Goal: Transaction & Acquisition: Purchase product/service

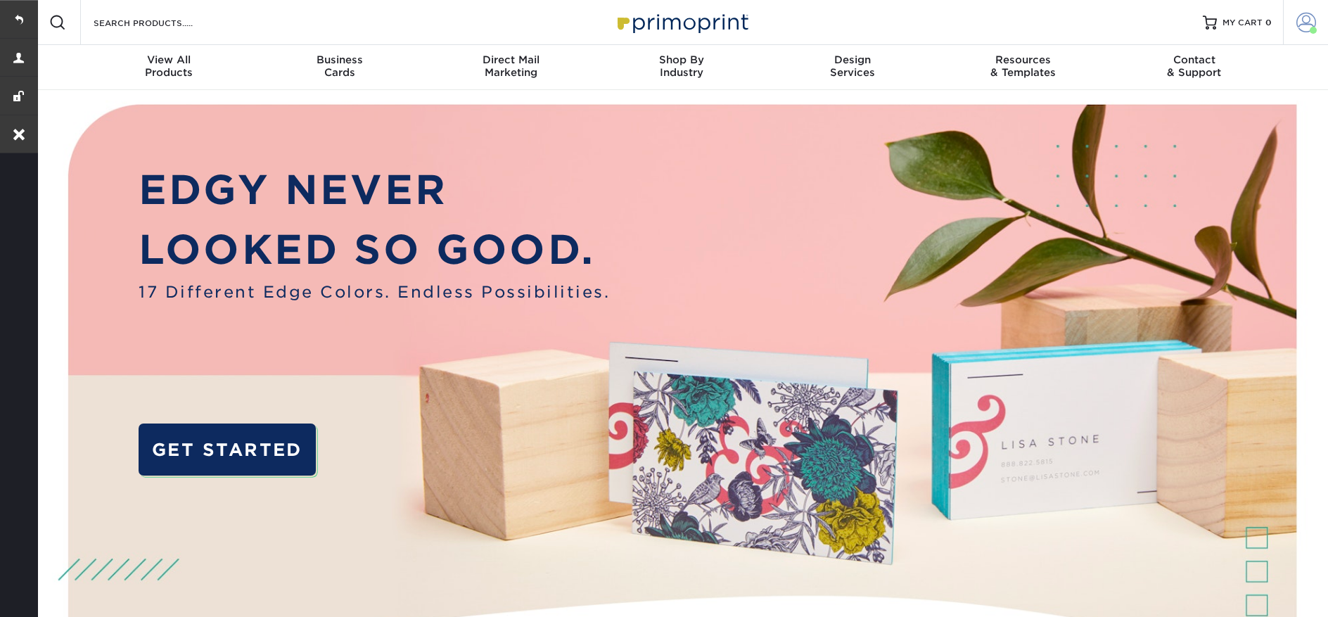
click at [1301, 27] on span at bounding box center [1306, 23] width 20 height 20
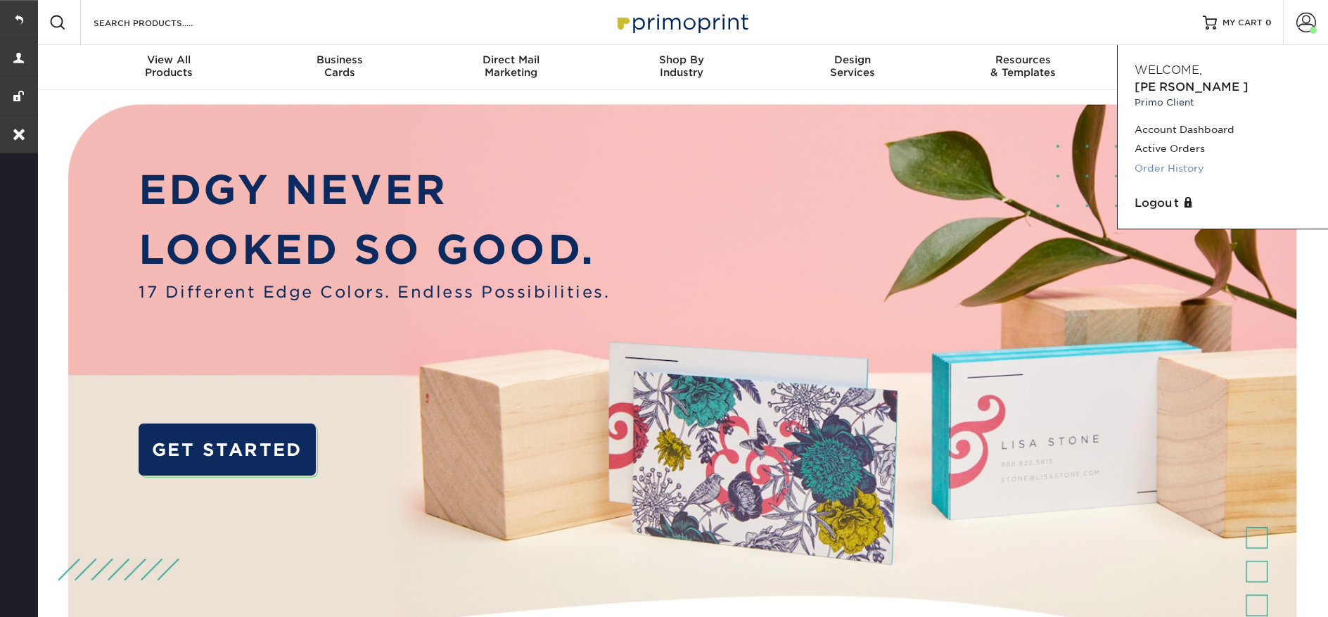
click at [1214, 159] on link "Order History" at bounding box center [1222, 168] width 177 height 19
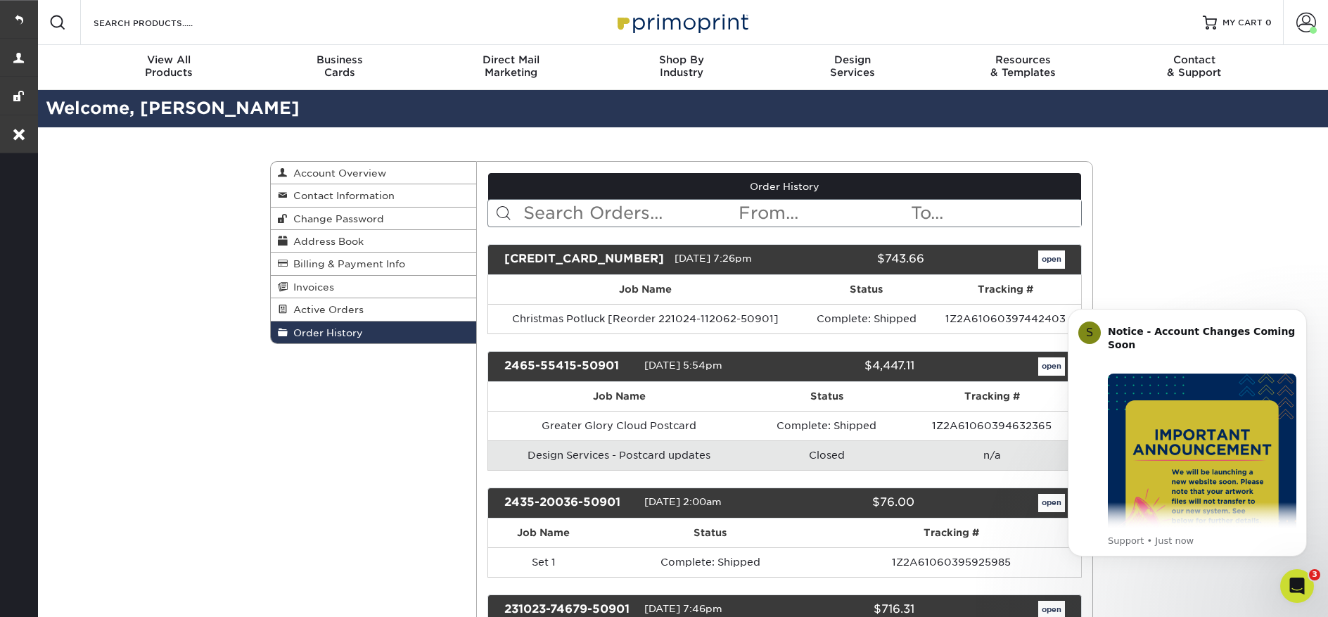
click at [599, 214] on input "text" at bounding box center [630, 213] width 216 height 27
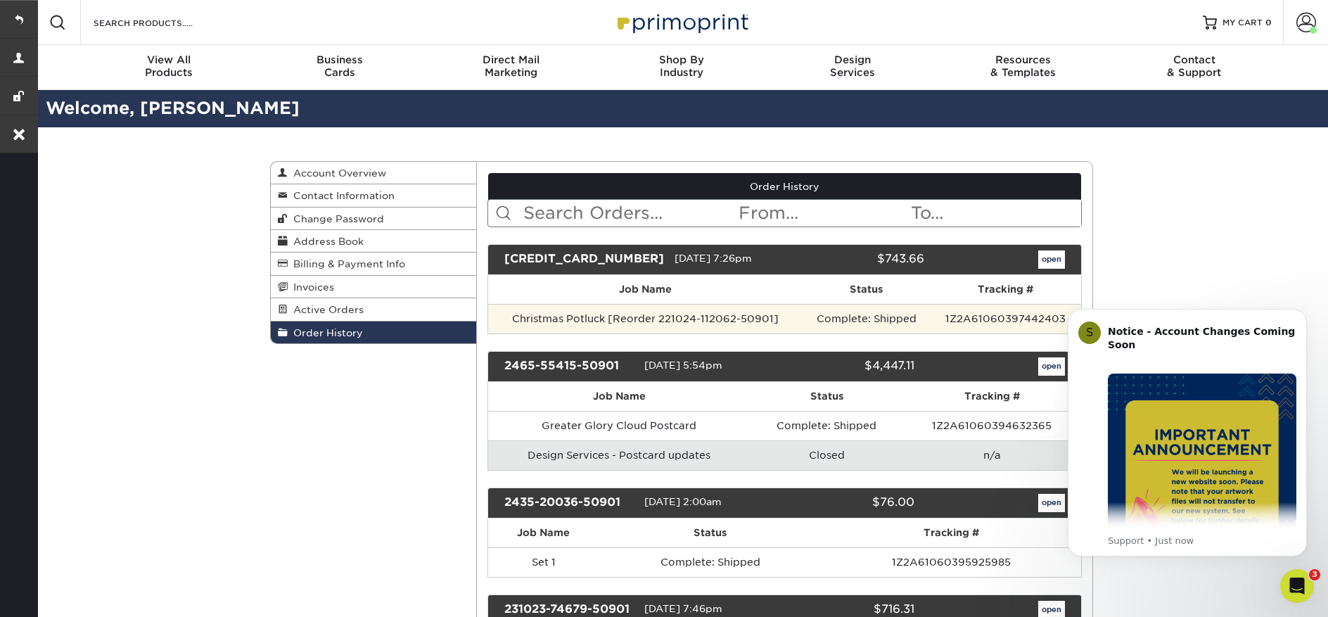
paste input "241024-72613-50901"
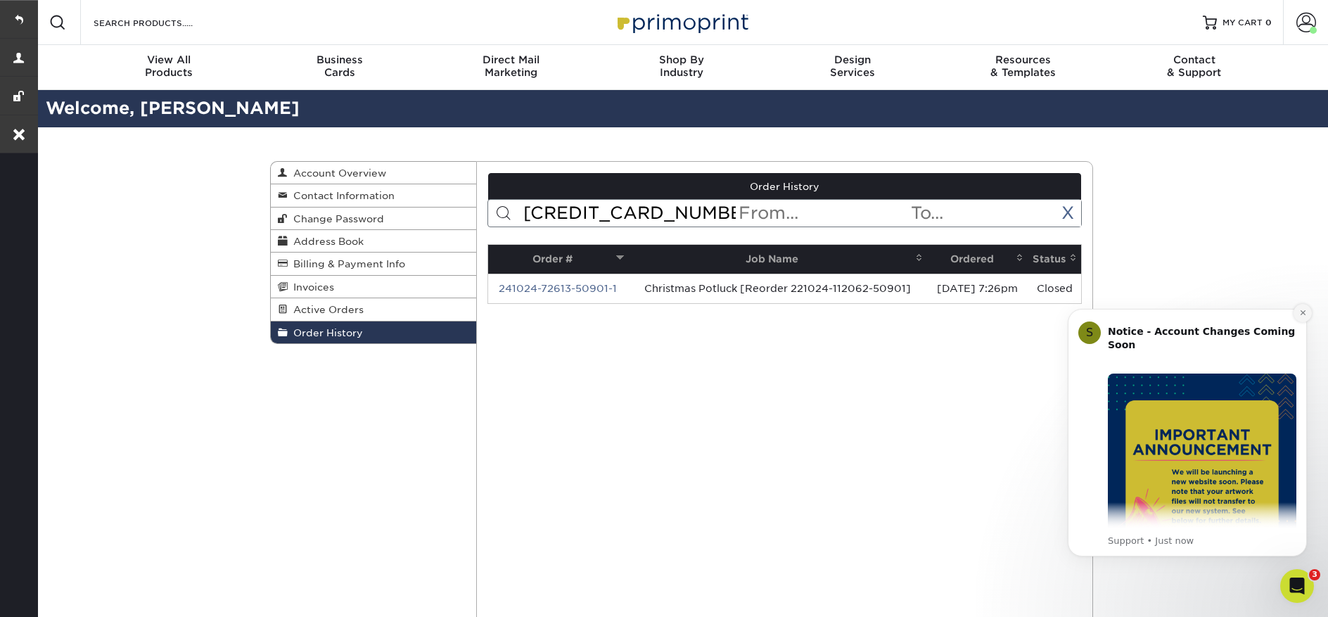
type input "241024-72613-50901"
click at [1304, 314] on icon "Dismiss notification" at bounding box center [1303, 313] width 8 height 8
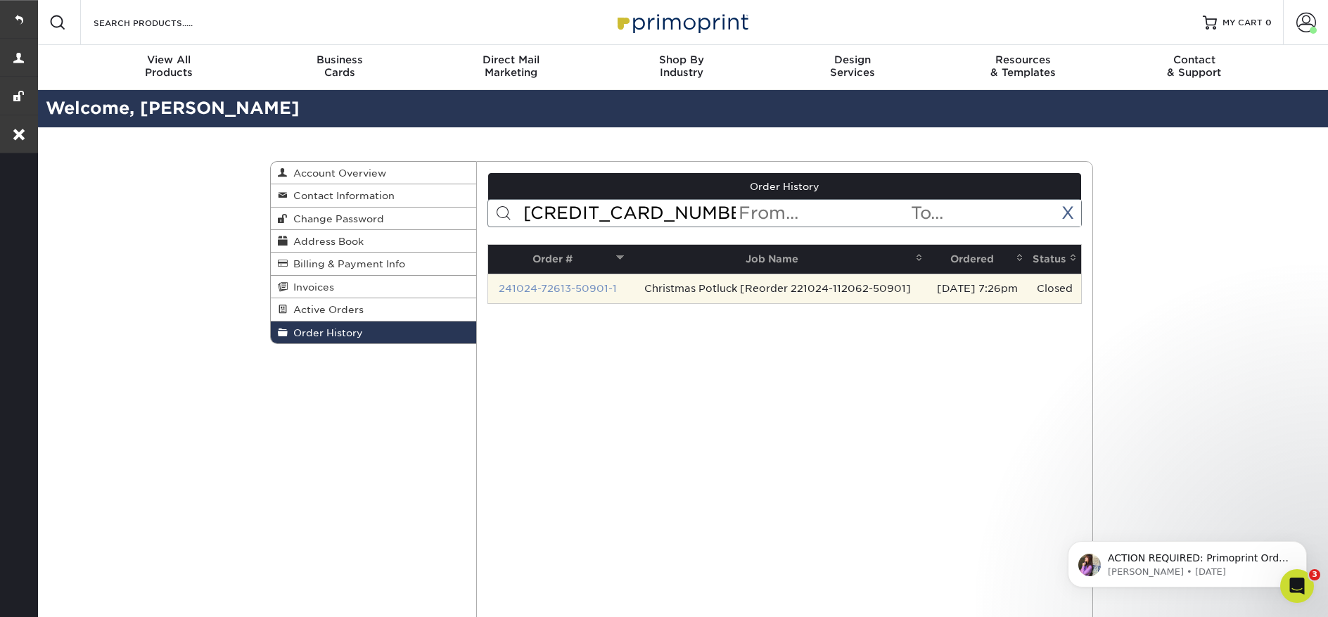
click at [572, 288] on link "241024-72613-50901-1" at bounding box center [558, 288] width 118 height 11
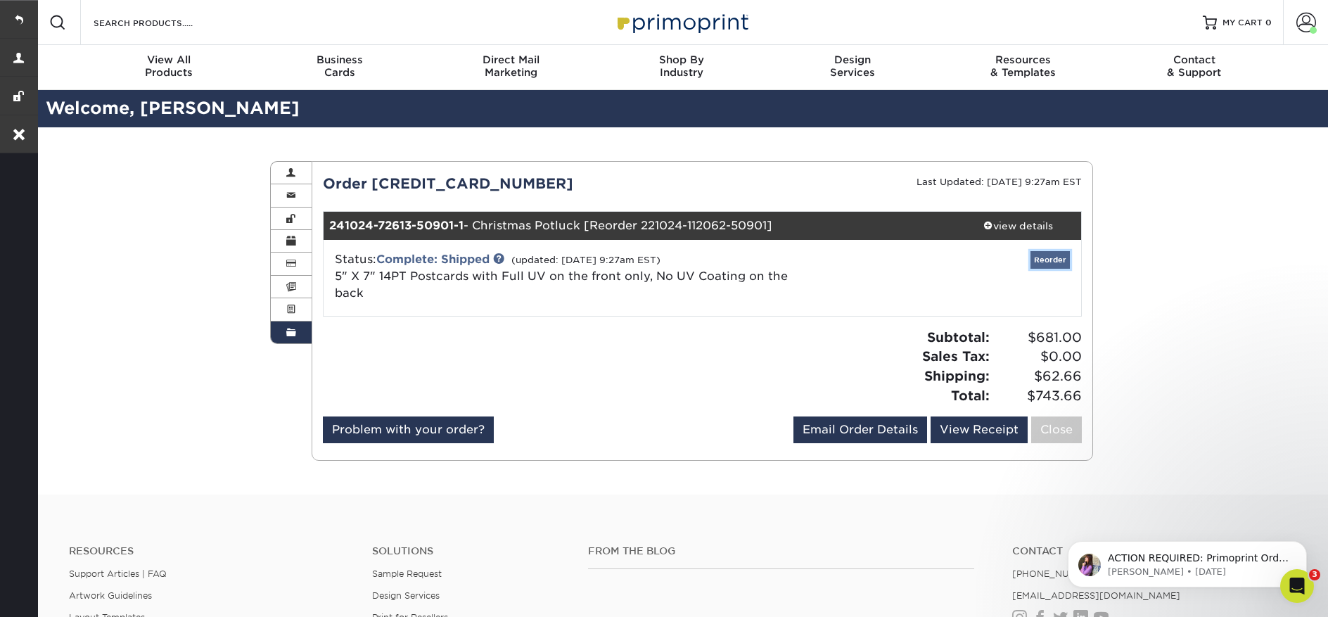
click at [1044, 262] on link "Reorder" at bounding box center [1049, 260] width 39 height 18
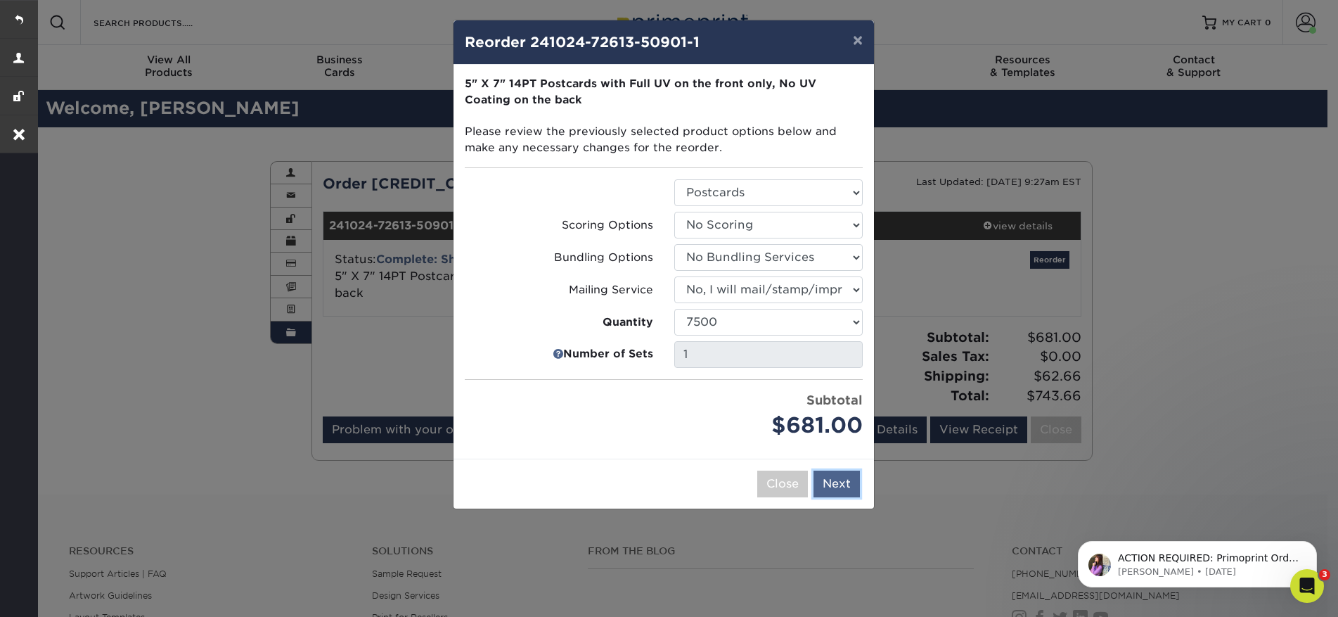
click at [840, 494] on button "Next" at bounding box center [837, 483] width 46 height 27
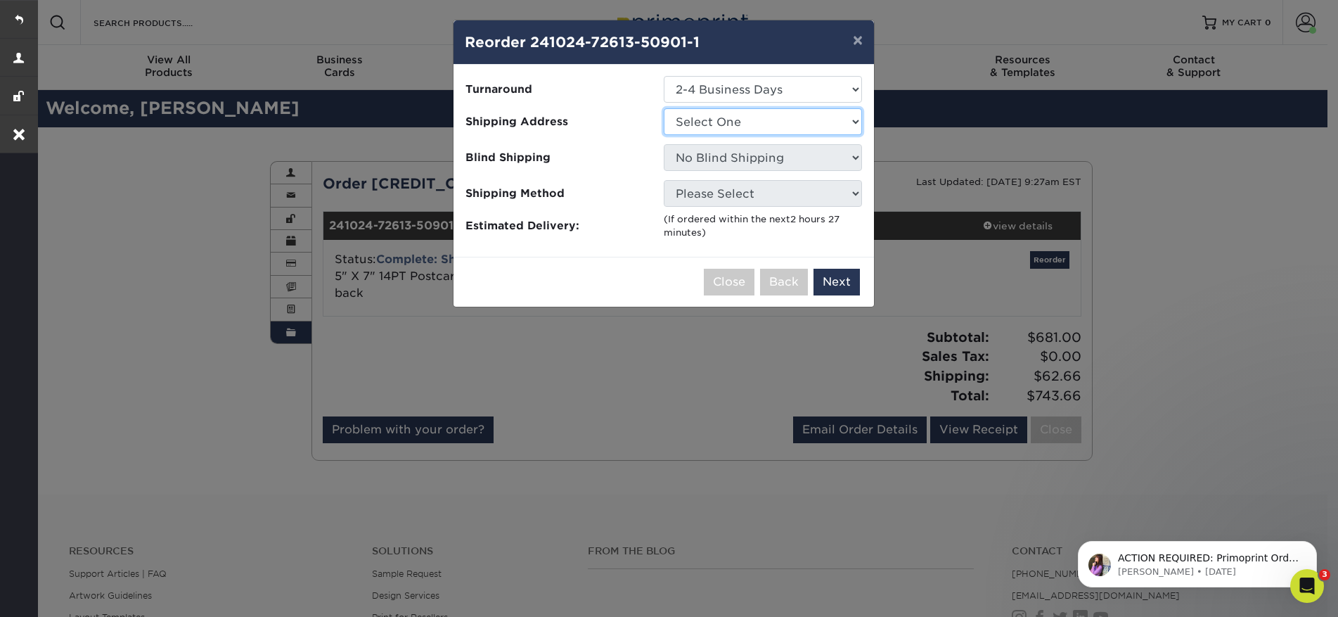
click at [767, 131] on select "Select One Faith Lane Healing Hands Bookmarks (1000) Mrs. Mrs. Pastor Andy Shav…" at bounding box center [763, 121] width 198 height 27
click at [856, 342] on div "× Reorder 241024-72613-50901-1 Please select all options to continue. Only quan…" at bounding box center [669, 308] width 1338 height 617
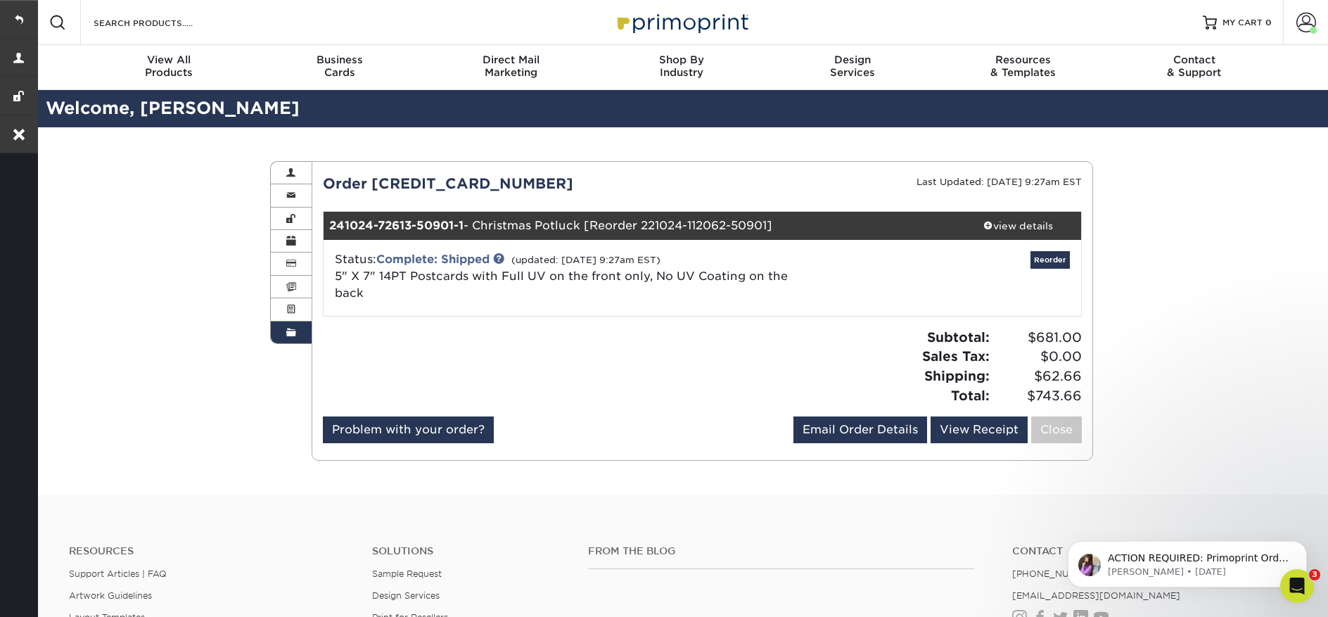
click at [1001, 206] on div "Order 241024-72613-50901 Last Updated: 10/15/2025 9:27am EST 241024-72613-50901…" at bounding box center [702, 311] width 759 height 276
click at [1003, 225] on div "view details" at bounding box center [1017, 226] width 127 height 14
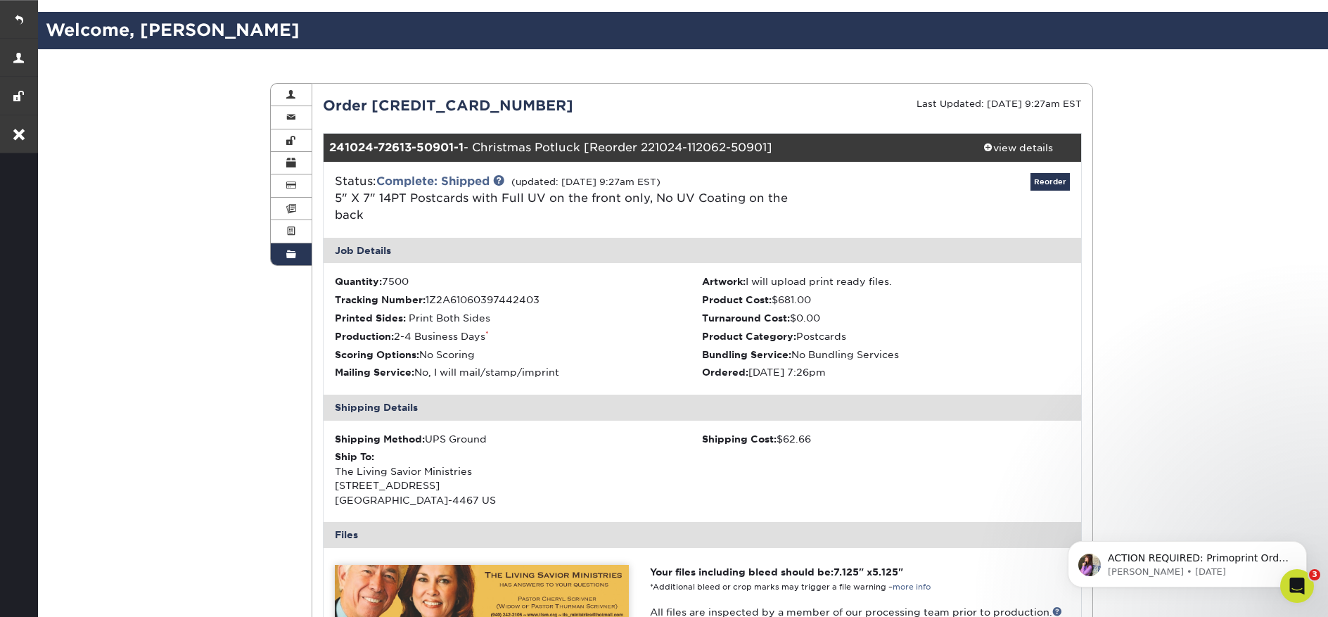
scroll to position [79, 0]
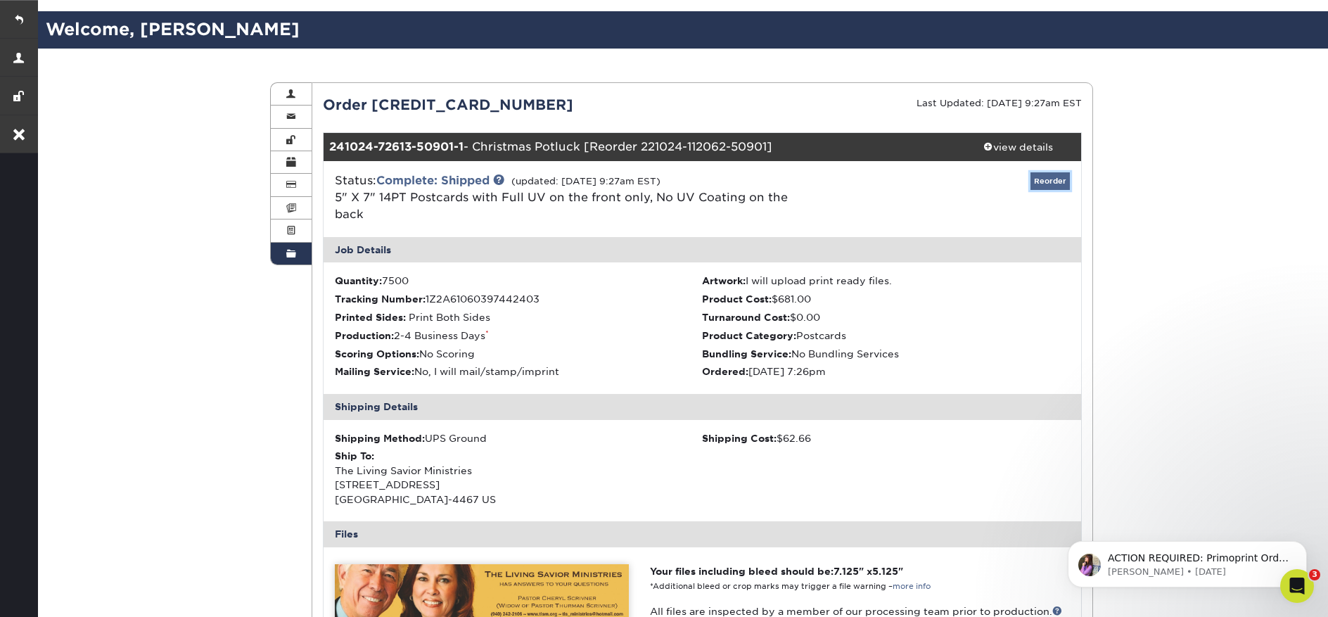
click at [1045, 186] on link "Reorder" at bounding box center [1049, 181] width 39 height 18
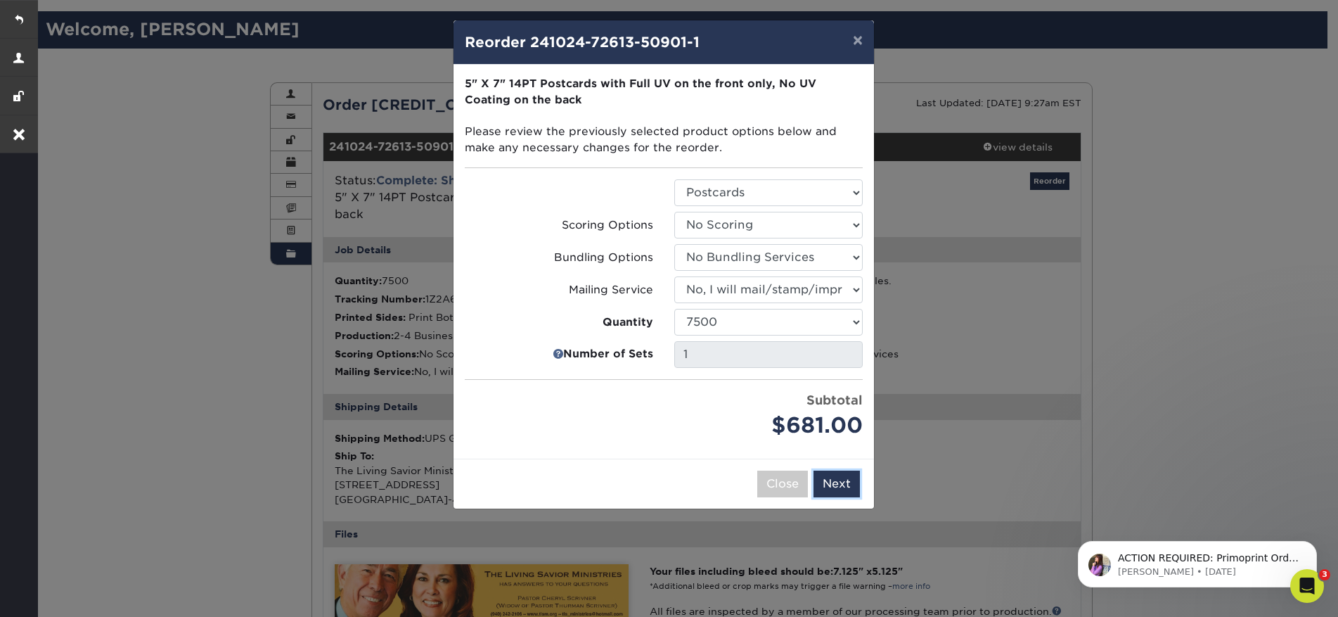
click at [828, 487] on button "Next" at bounding box center [837, 483] width 46 height 27
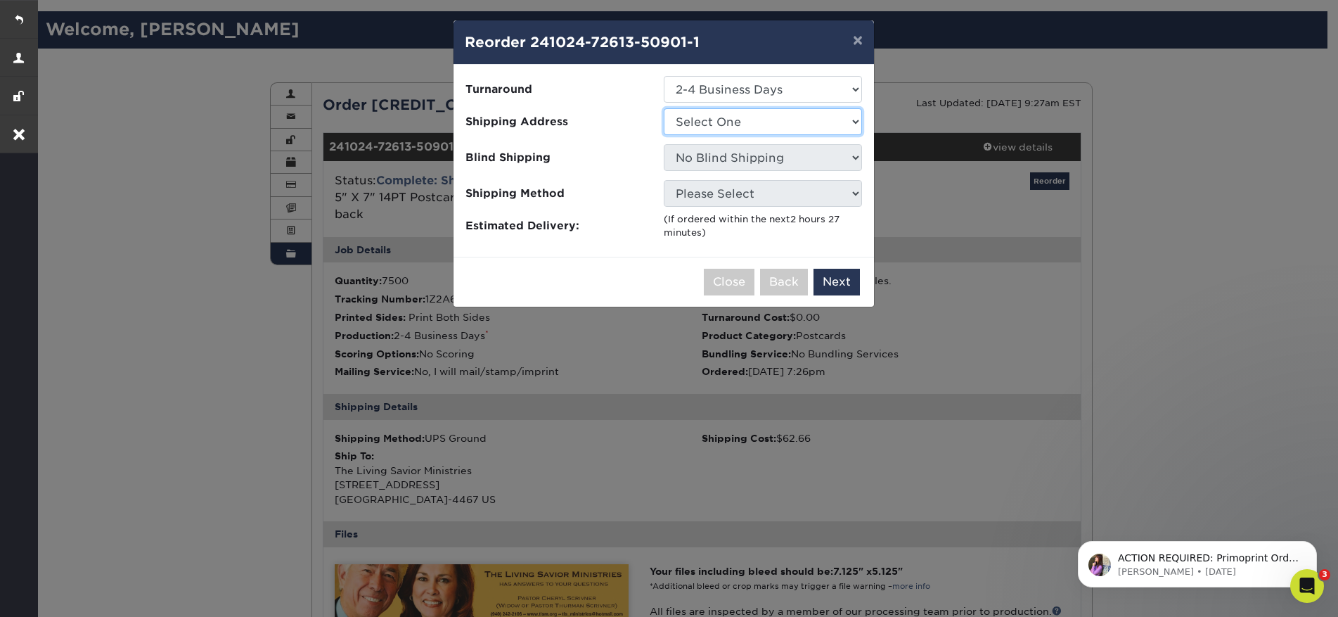
click at [755, 127] on select "Select One Faith Lane Healing Hands Bookmarks (1000) Mrs. Mrs. Pastor Andy Shav…" at bounding box center [763, 121] width 198 height 27
select select "75511"
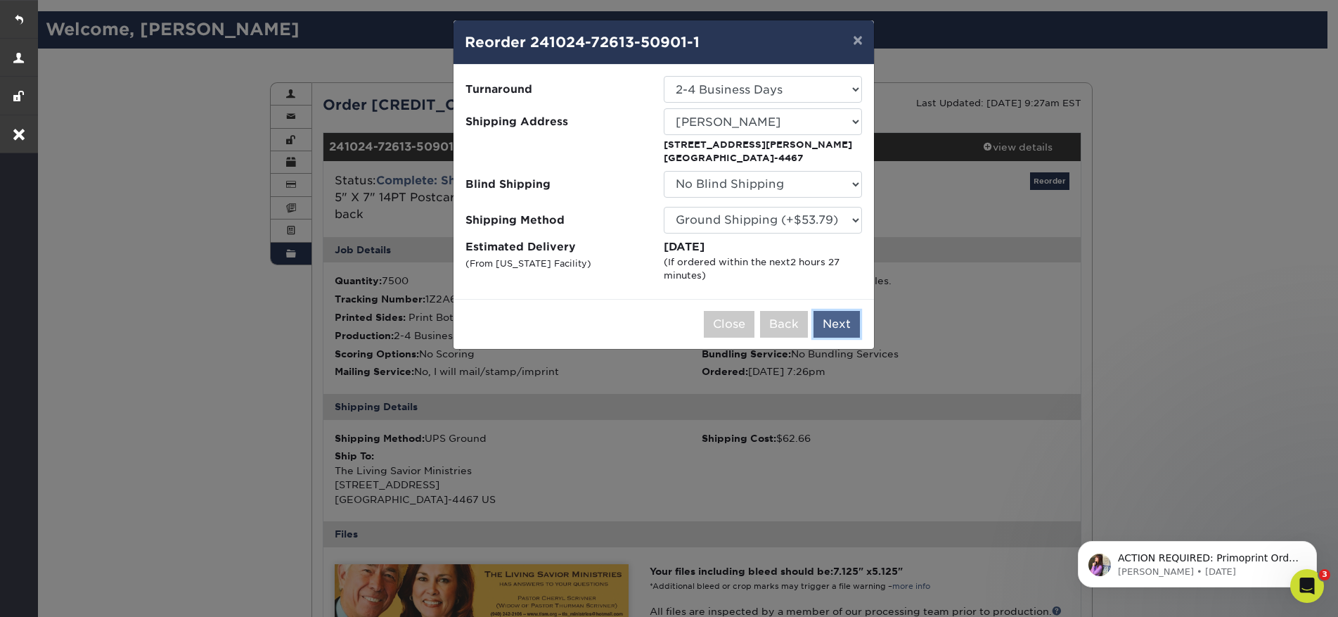
click at [841, 324] on button "Next" at bounding box center [837, 324] width 46 height 27
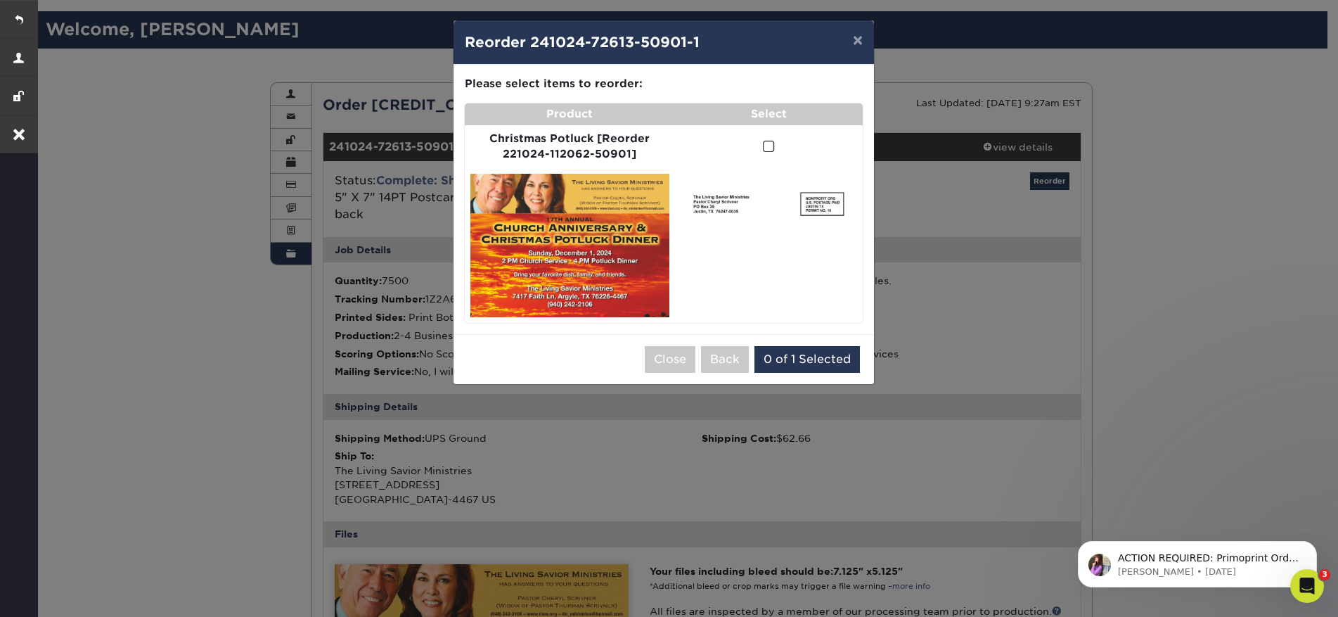
click at [771, 149] on span at bounding box center [769, 146] width 12 height 13
click at [0, 0] on input "checkbox" at bounding box center [0, 0] width 0 height 0
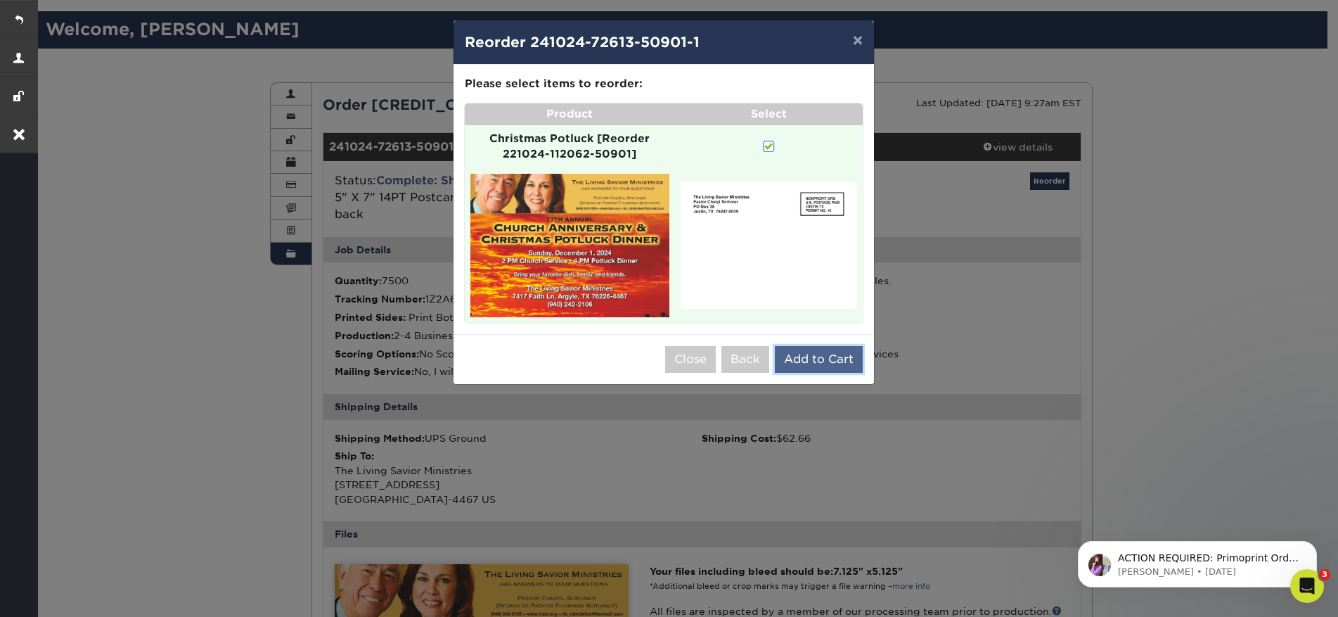
click at [829, 359] on button "Add to Cart" at bounding box center [819, 359] width 88 height 27
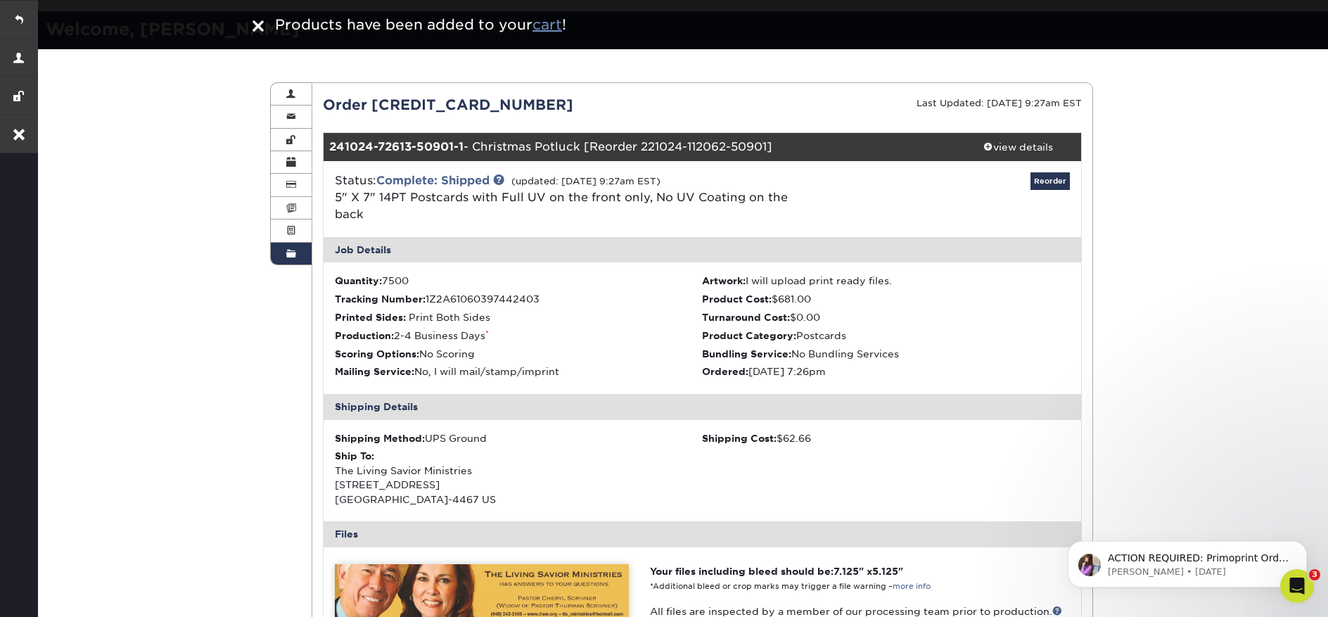
click at [547, 27] on u "cart" at bounding box center [547, 24] width 30 height 17
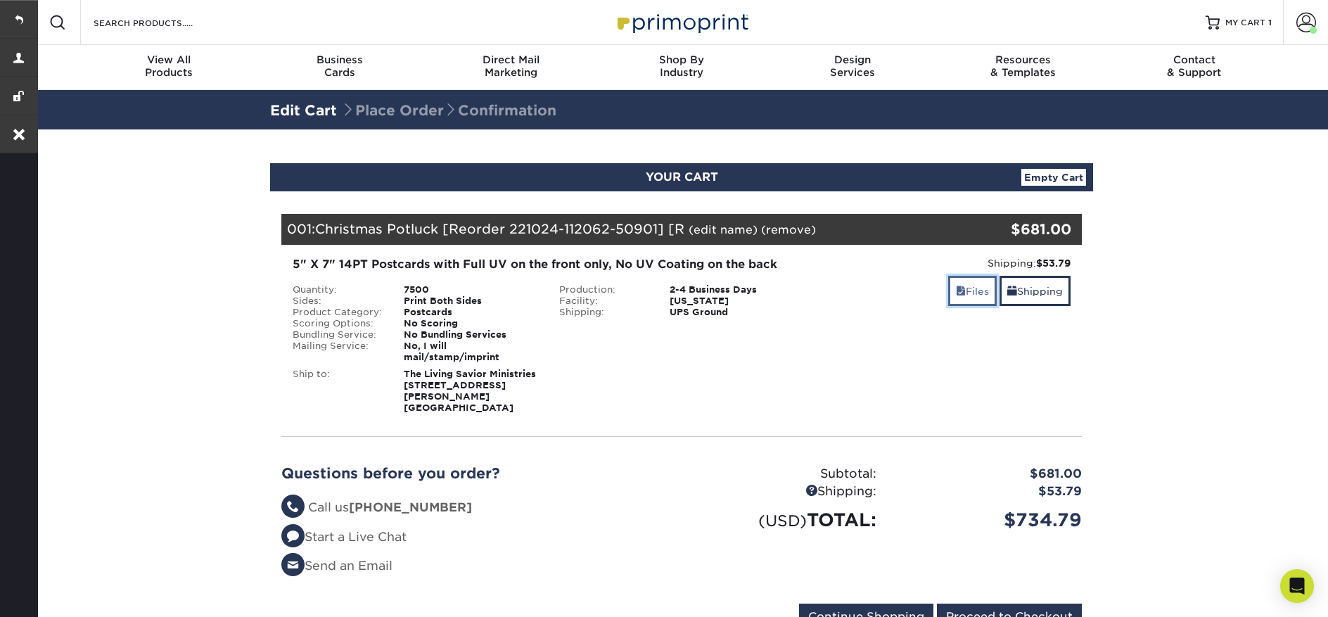
click at [970, 297] on link "Files" at bounding box center [972, 291] width 49 height 30
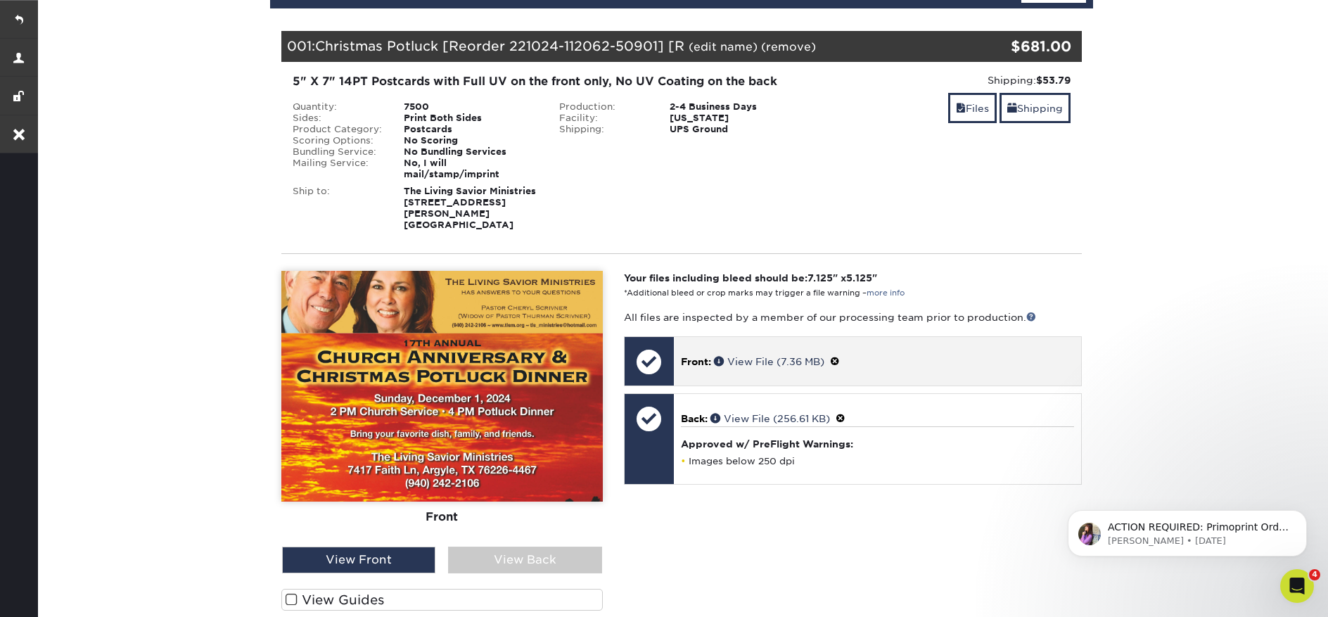
click at [835, 356] on span at bounding box center [835, 361] width 10 height 11
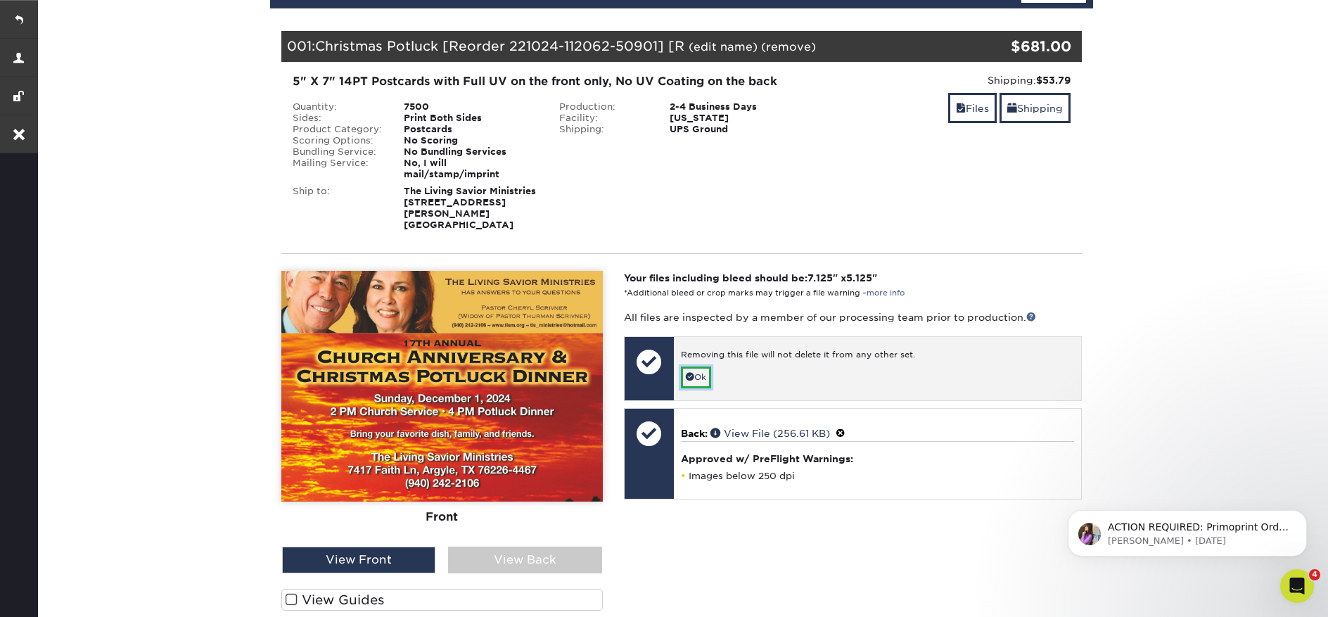
click at [693, 366] on link "Ok" at bounding box center [696, 377] width 30 height 22
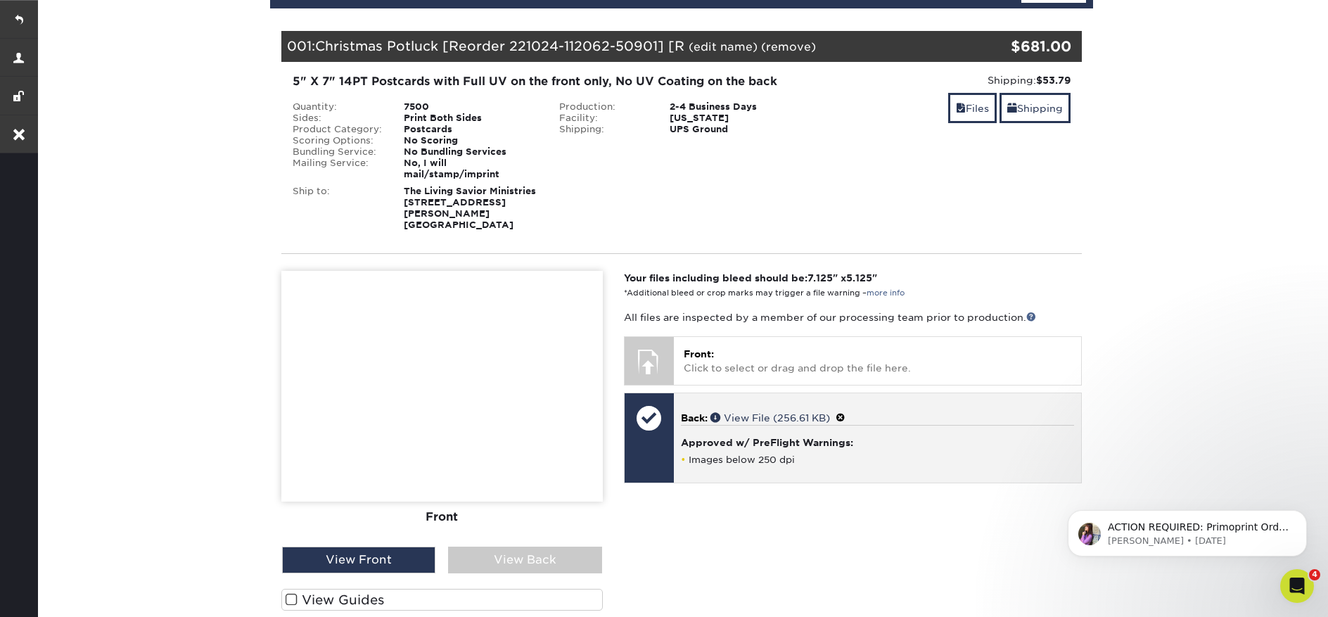
click at [845, 412] on span at bounding box center [840, 417] width 10 height 11
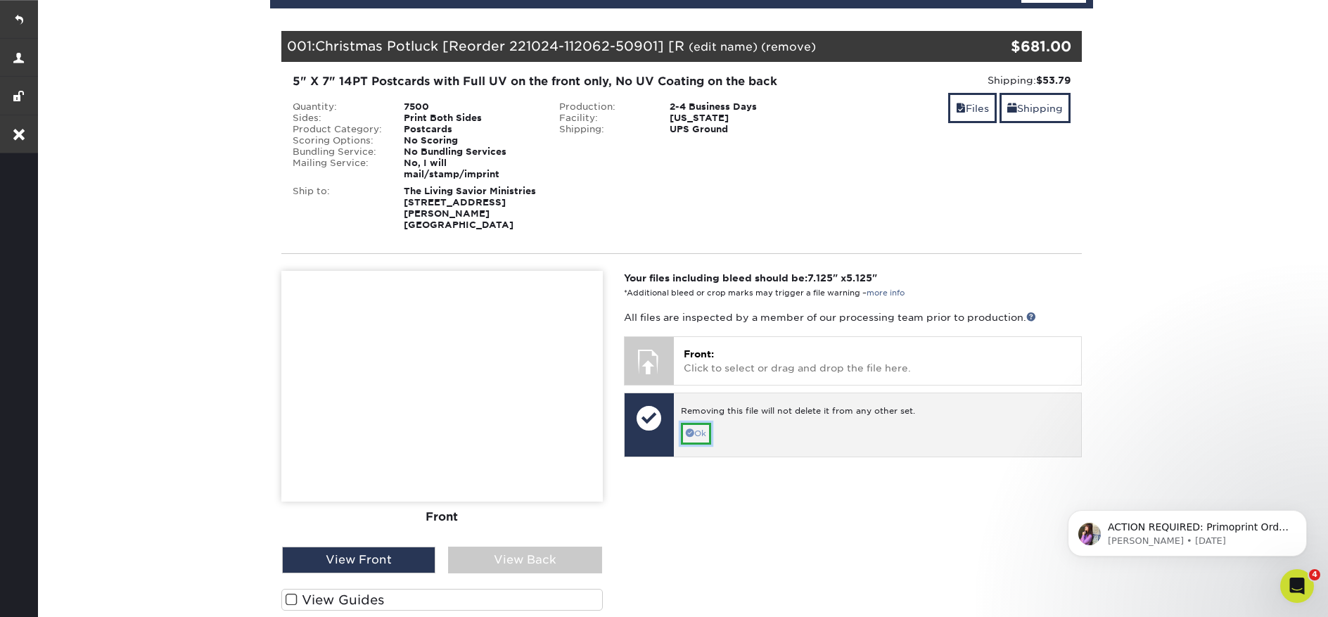
click at [695, 423] on link "Ok" at bounding box center [696, 434] width 30 height 22
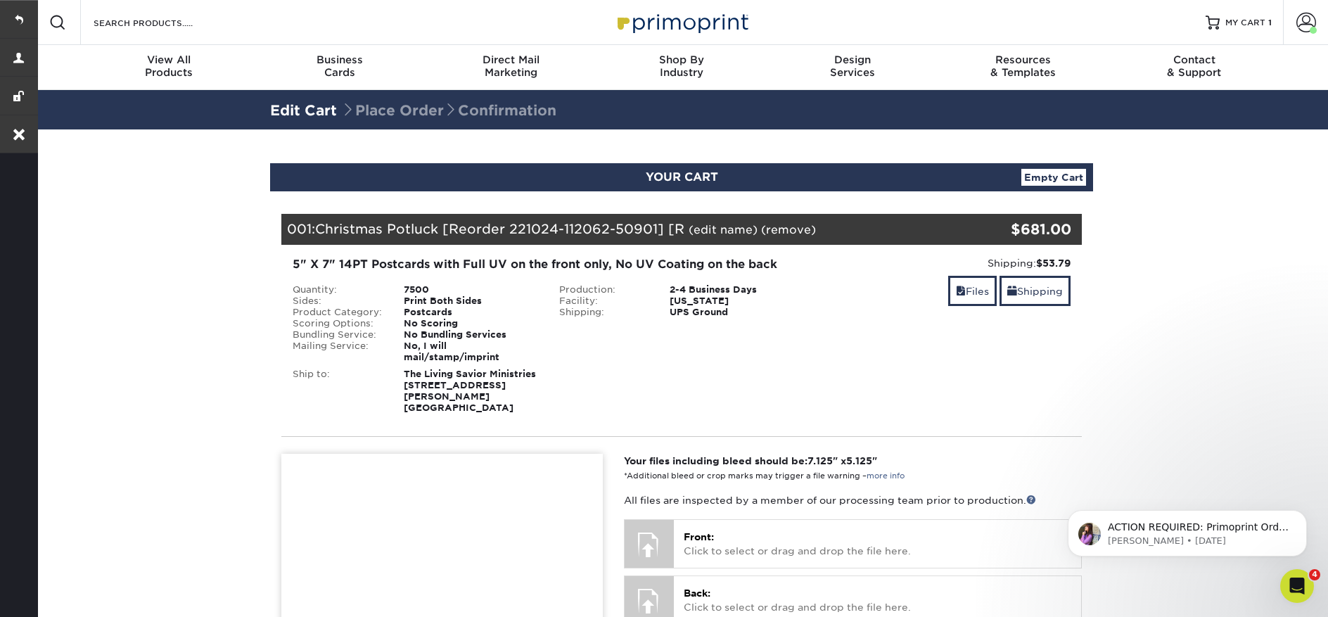
click at [700, 231] on link "(edit name)" at bounding box center [722, 229] width 69 height 13
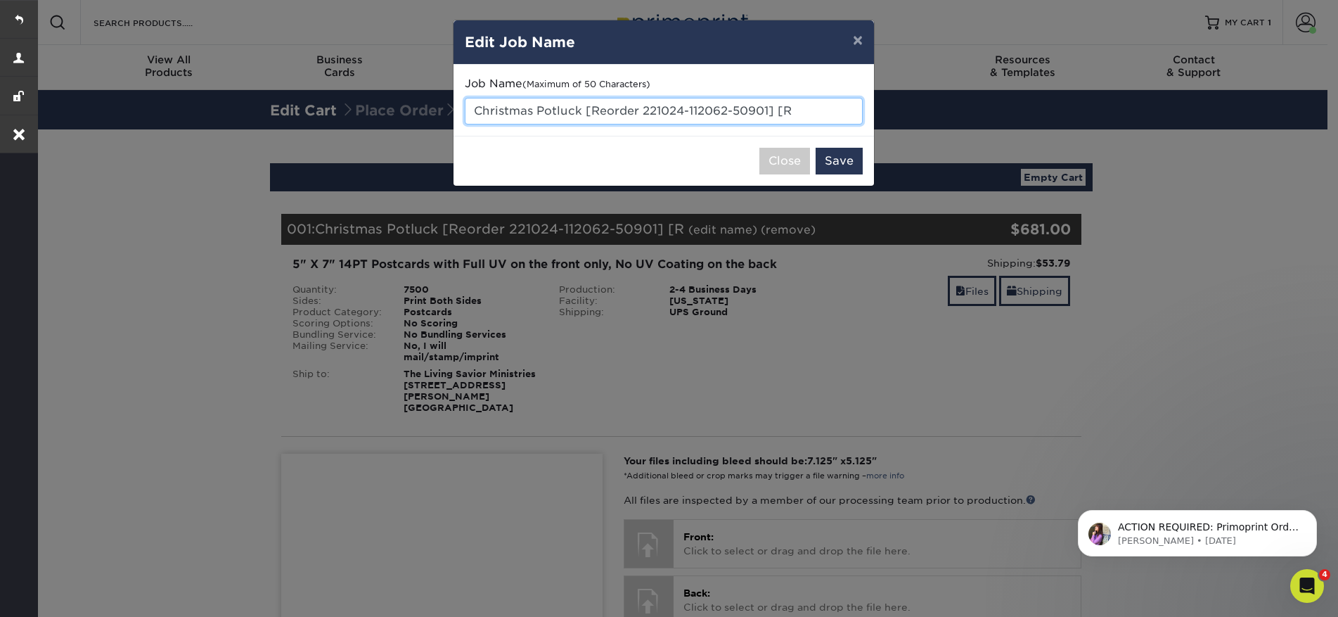
drag, startPoint x: 821, startPoint y: 114, endPoint x: 584, endPoint y: 111, distance: 236.3
click at [584, 111] on input "Christmas Potluck [Reorder 221024-112062-50901] [R" at bounding box center [664, 111] width 398 height 27
type input "Christmas Potluck - design"
click at [845, 165] on button "Save" at bounding box center [839, 161] width 47 height 27
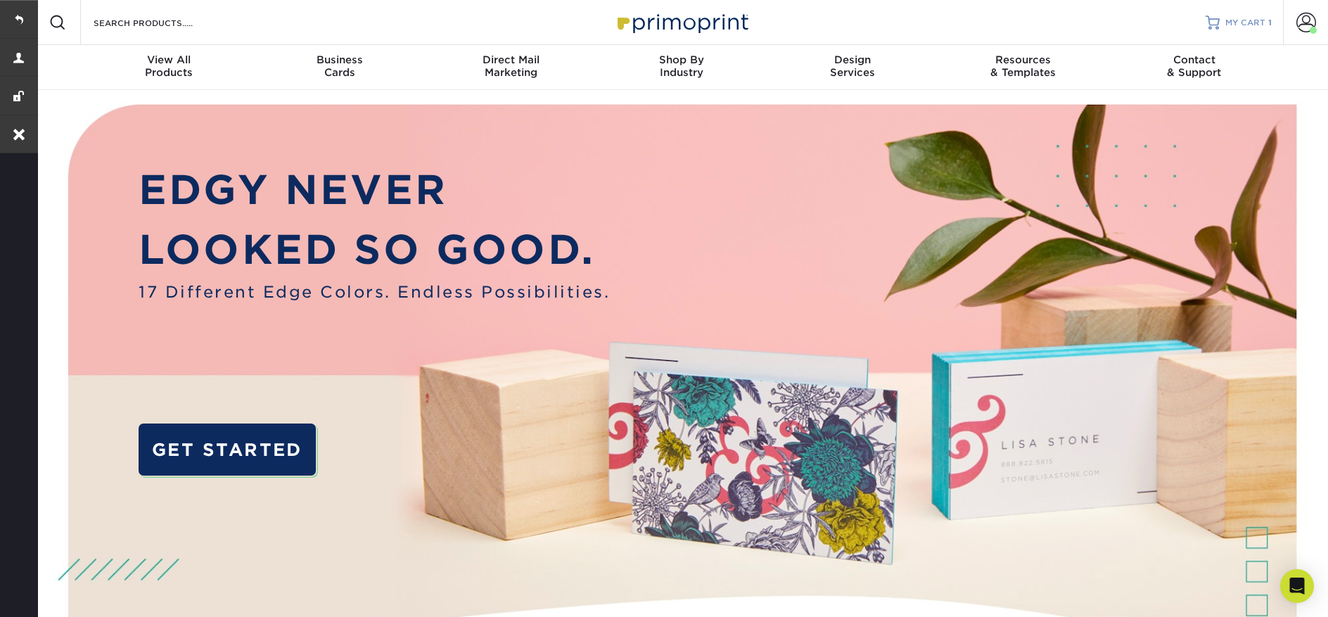
click at [1238, 26] on span "MY CART" at bounding box center [1245, 23] width 40 height 12
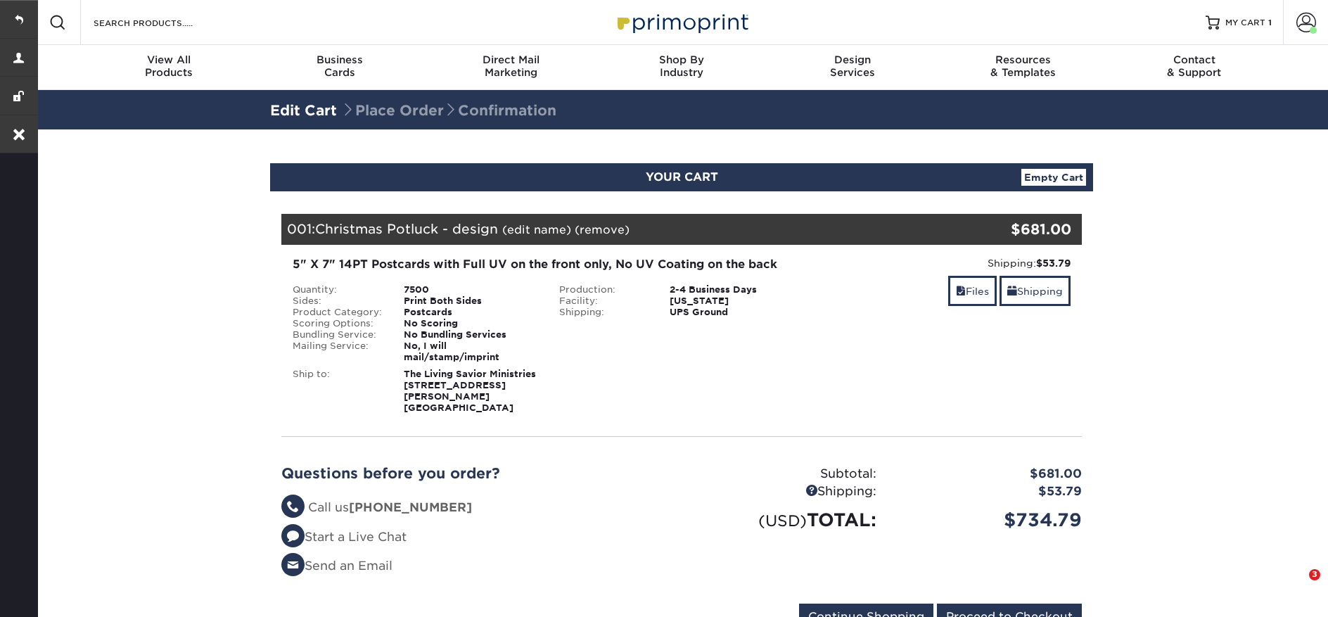
click at [1307, 27] on span at bounding box center [1306, 23] width 20 height 20
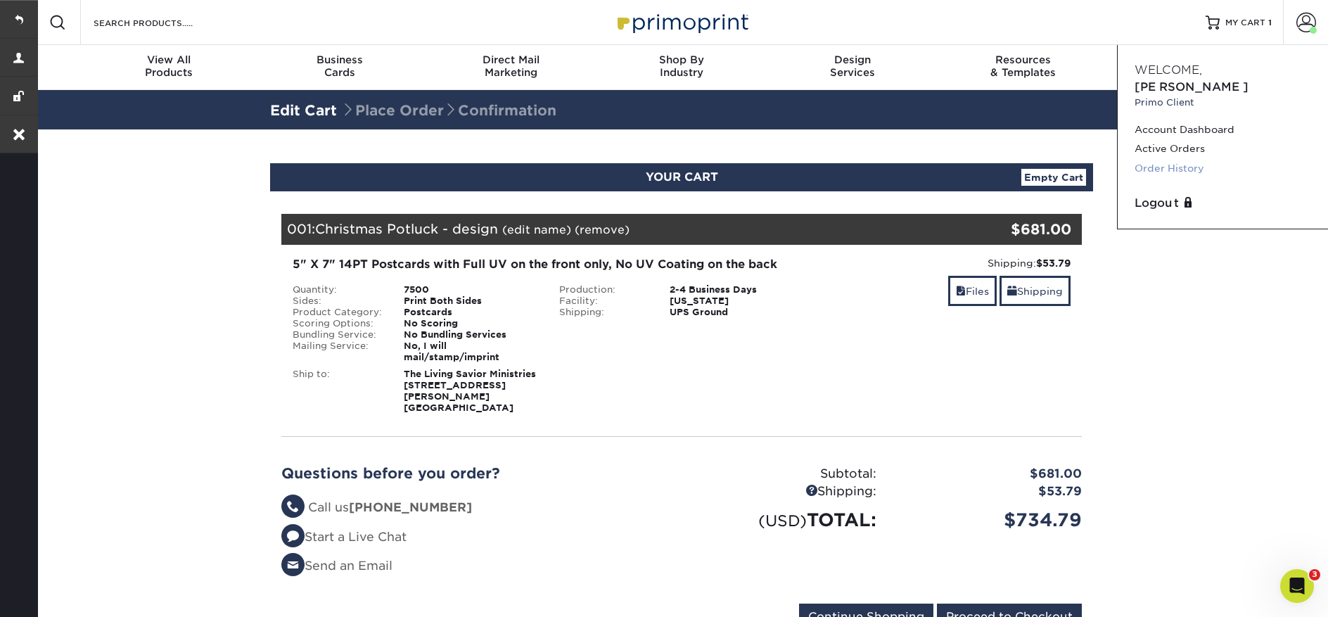
click at [1193, 159] on link "Order History" at bounding box center [1222, 168] width 177 height 19
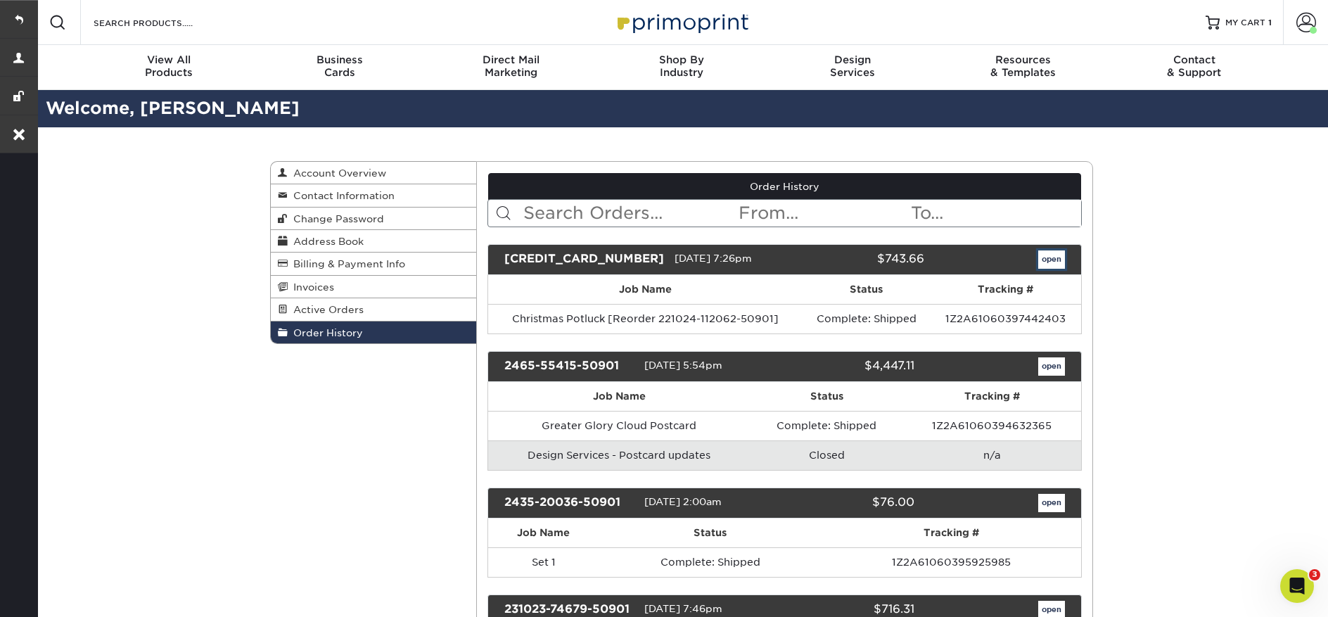
click at [1063, 263] on link "open" at bounding box center [1051, 259] width 27 height 18
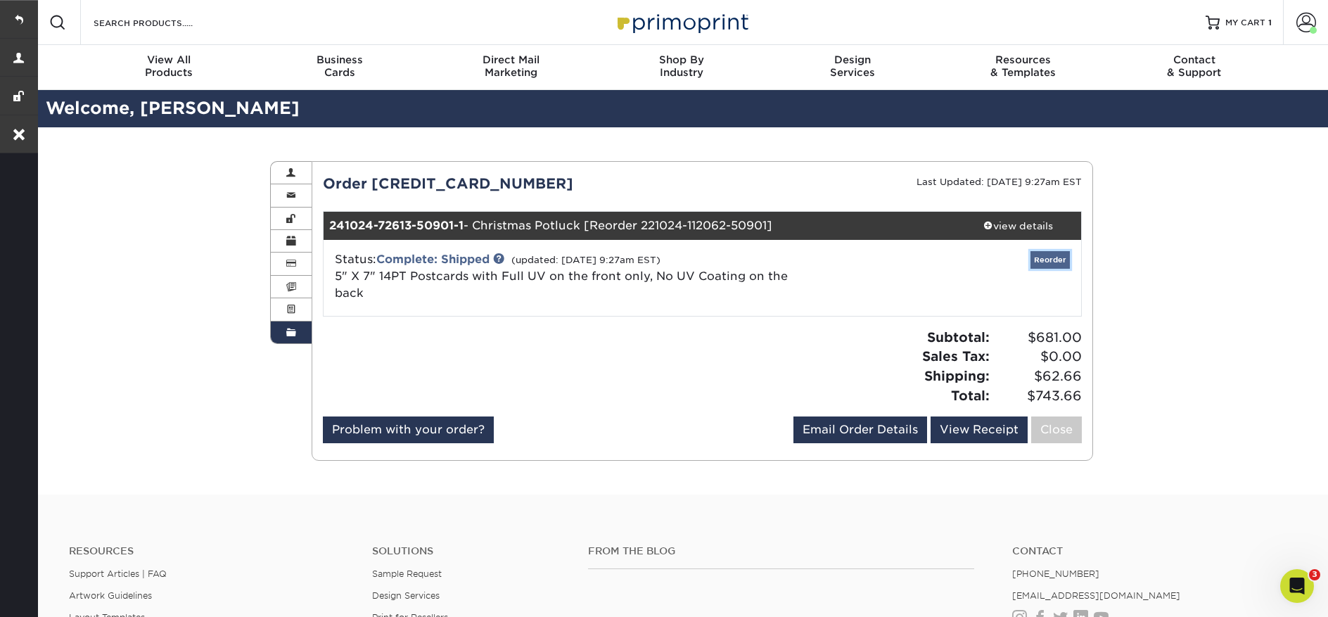
click at [1044, 266] on link "Reorder" at bounding box center [1049, 260] width 39 height 18
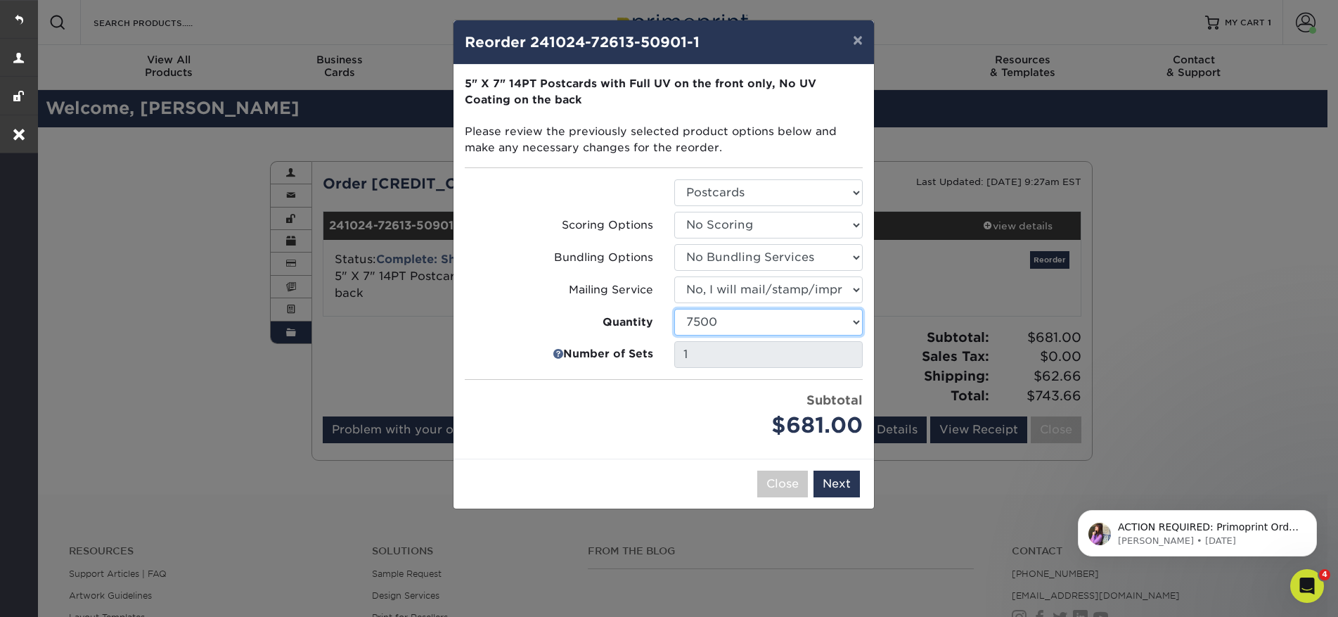
click at [800, 319] on select "25 50 75 100 250 500 1000 2500 5000 7500 10000 15000 20000 25000 30000 35000 40…" at bounding box center [768, 322] width 188 height 27
click at [773, 493] on button "Close" at bounding box center [782, 483] width 51 height 27
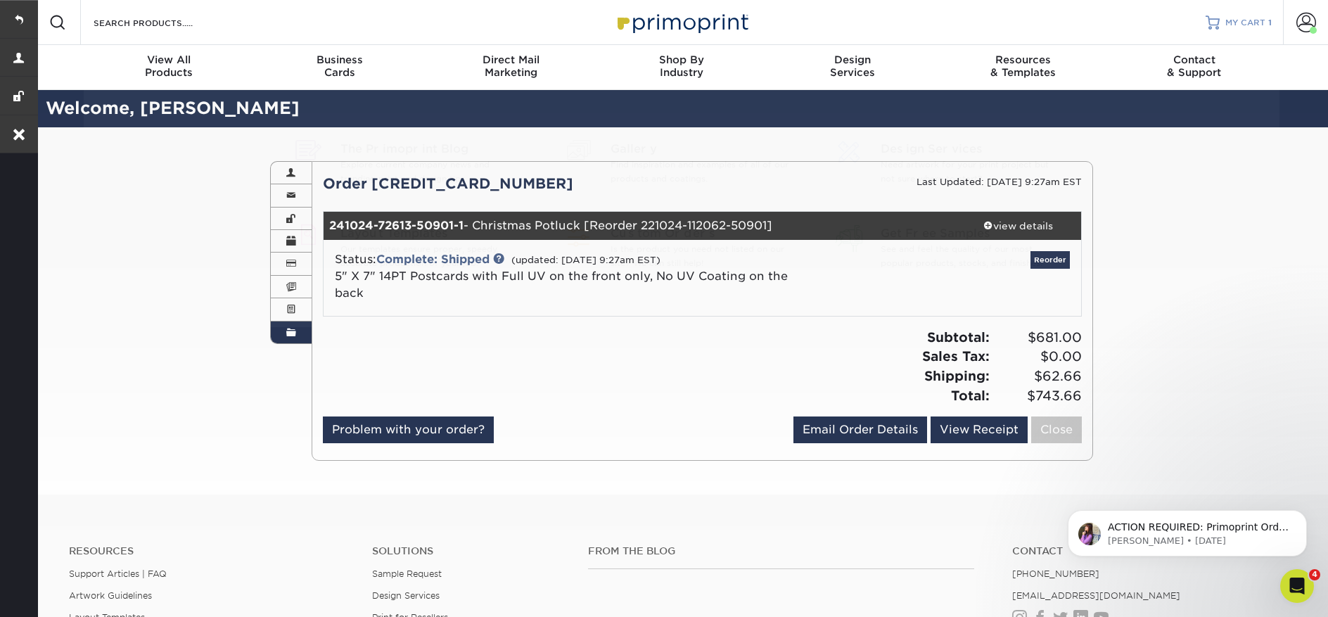
click at [1222, 18] on link "MY CART 1" at bounding box center [1238, 22] width 66 height 45
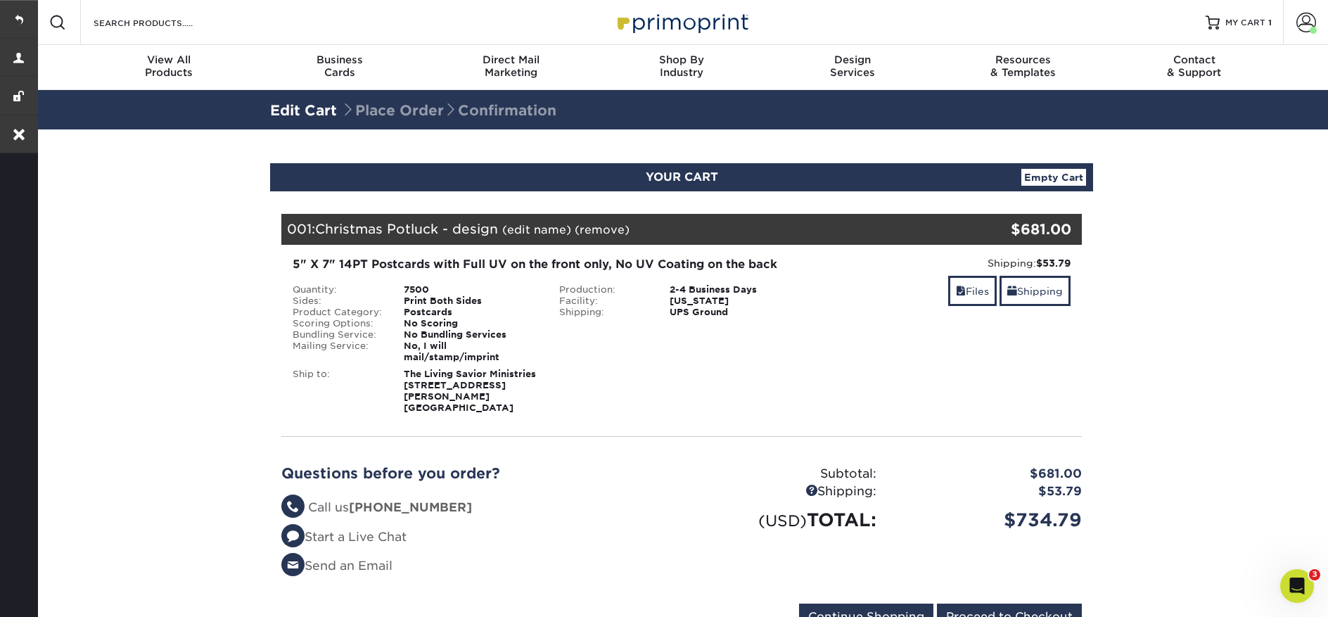
click at [615, 226] on link "(remove)" at bounding box center [602, 229] width 55 height 13
click at [866, 232] on link "Yes" at bounding box center [862, 229] width 20 height 13
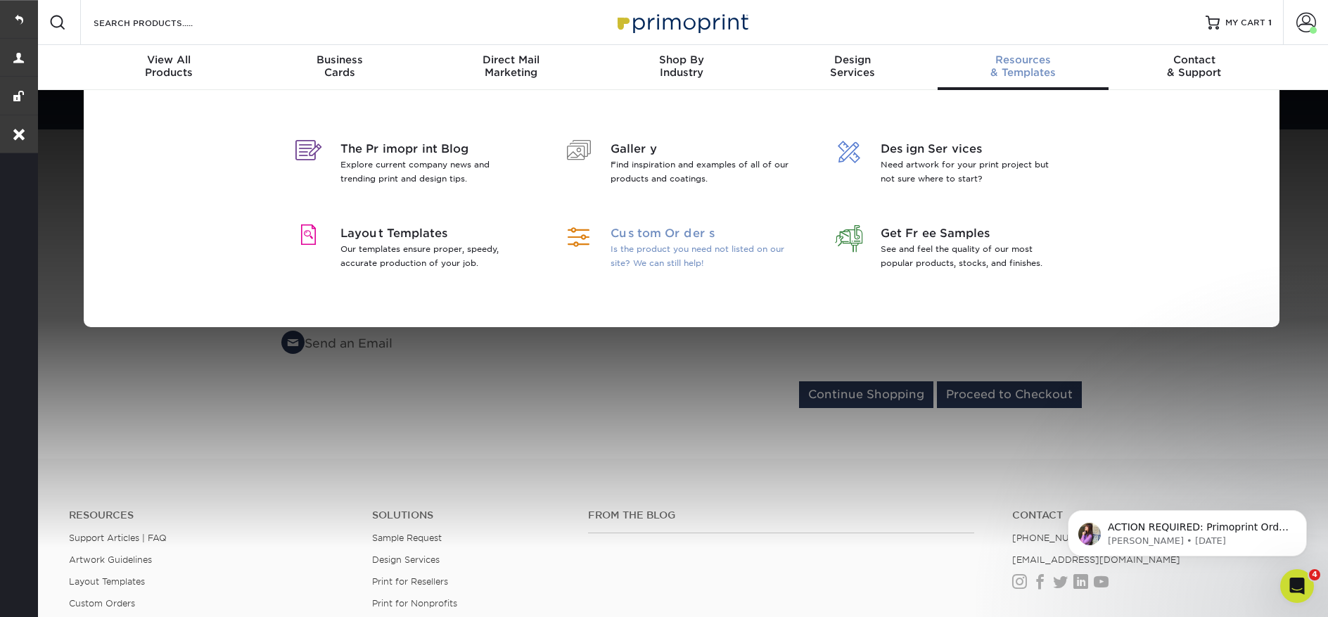
click at [668, 243] on p "Is the product you need not listed on our site? We can still help!" at bounding box center [701, 256] width 182 height 28
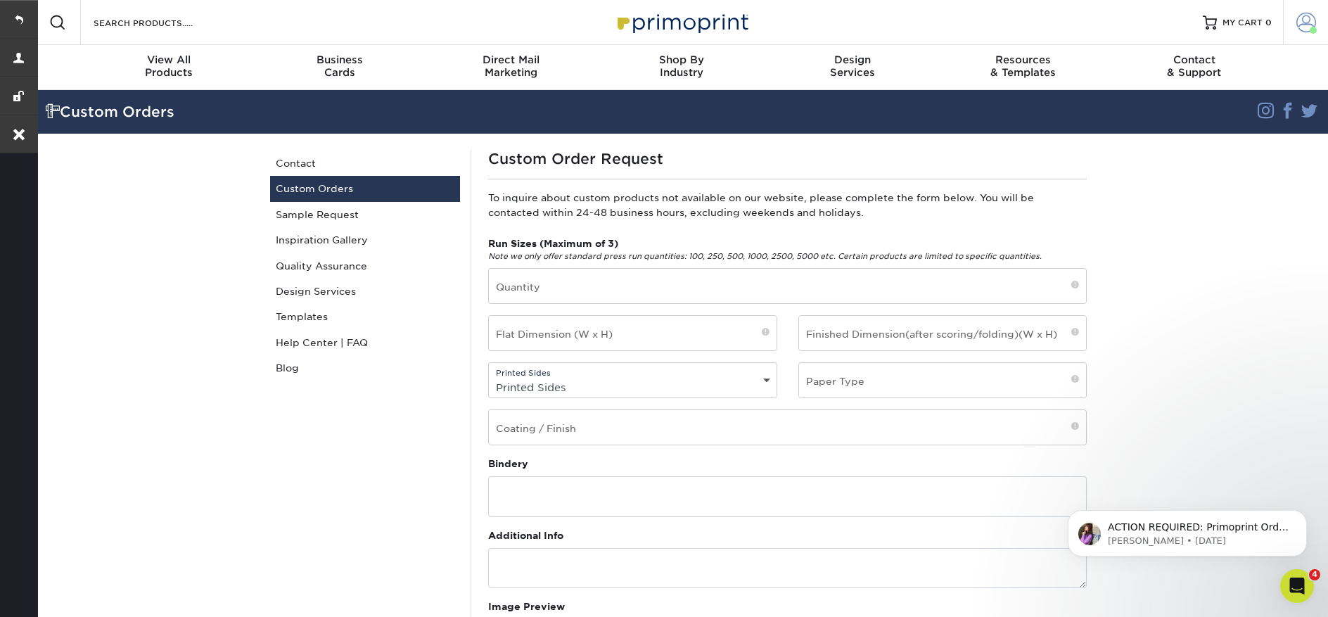
click at [1308, 26] on span at bounding box center [1306, 23] width 20 height 20
